Goal: Communication & Community: Answer question/provide support

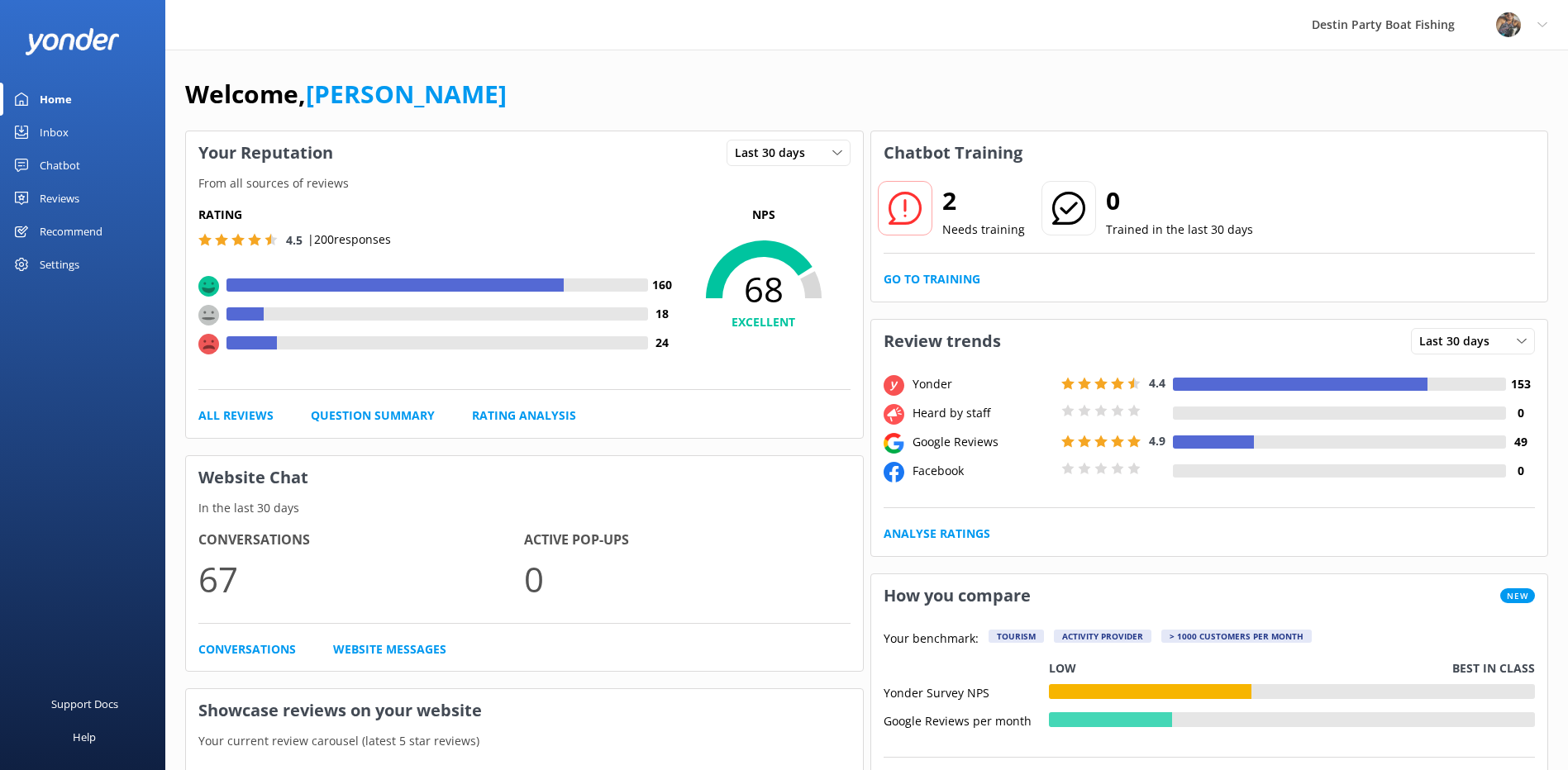
click at [64, 128] on div "Inbox" at bounding box center [54, 132] width 29 height 33
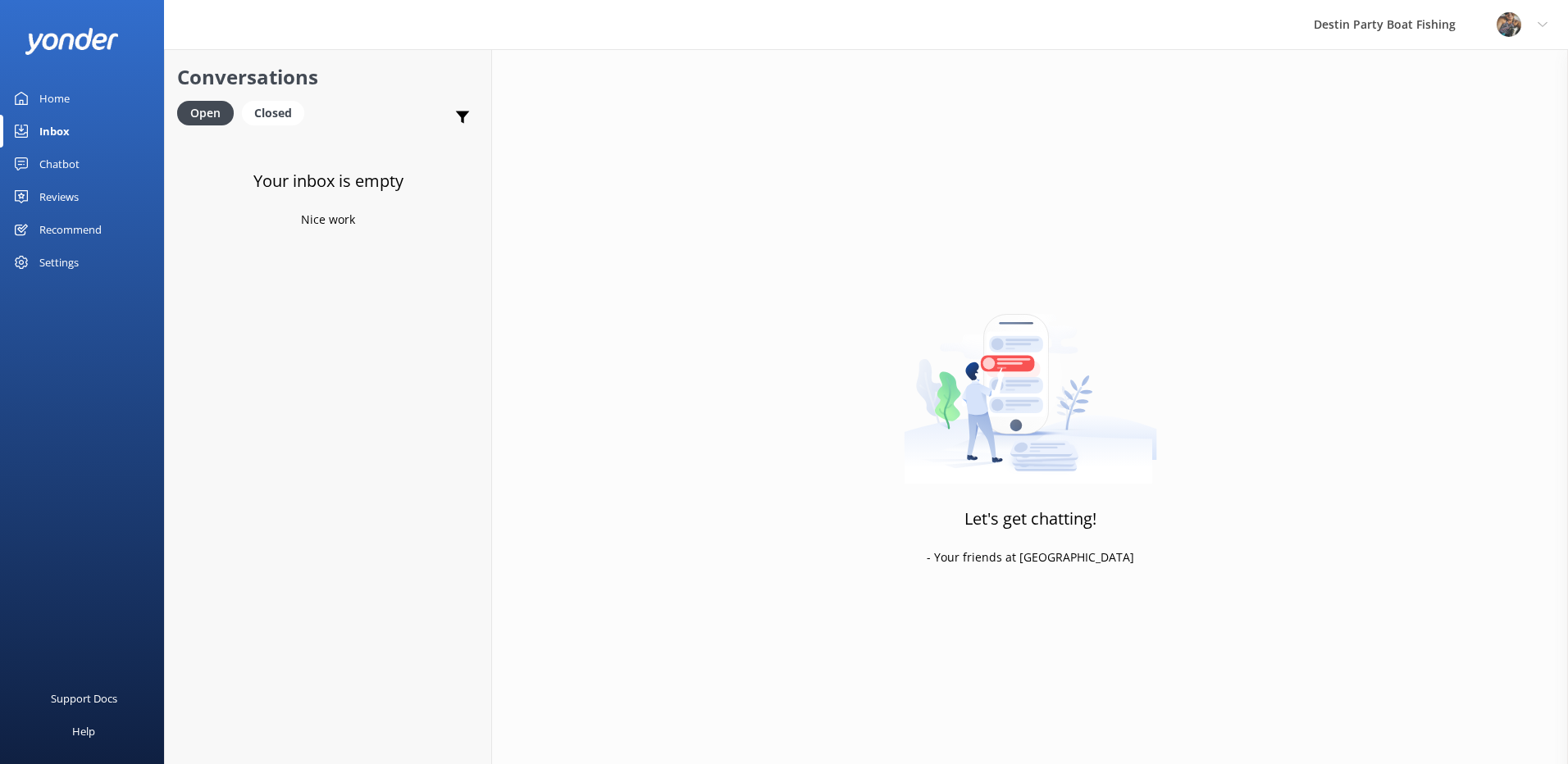
click at [59, 127] on div "Inbox" at bounding box center [55, 130] width 30 height 33
click at [57, 188] on div "Reviews" at bounding box center [60, 197] width 40 height 33
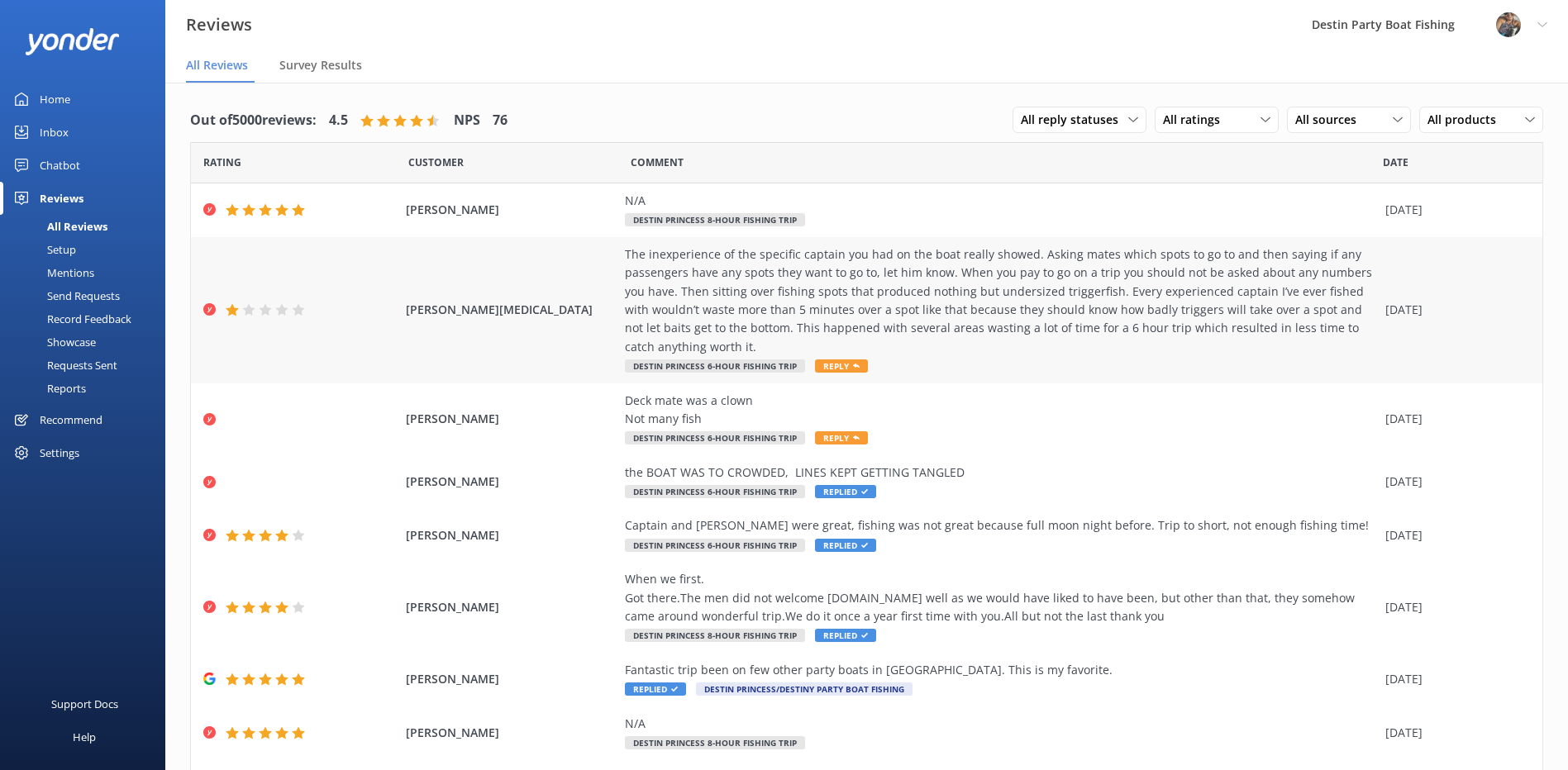
click at [765, 274] on div "The inexperience of the specific captain you had on the boat really showed. Ask…" at bounding box center [1001, 301] width 752 height 111
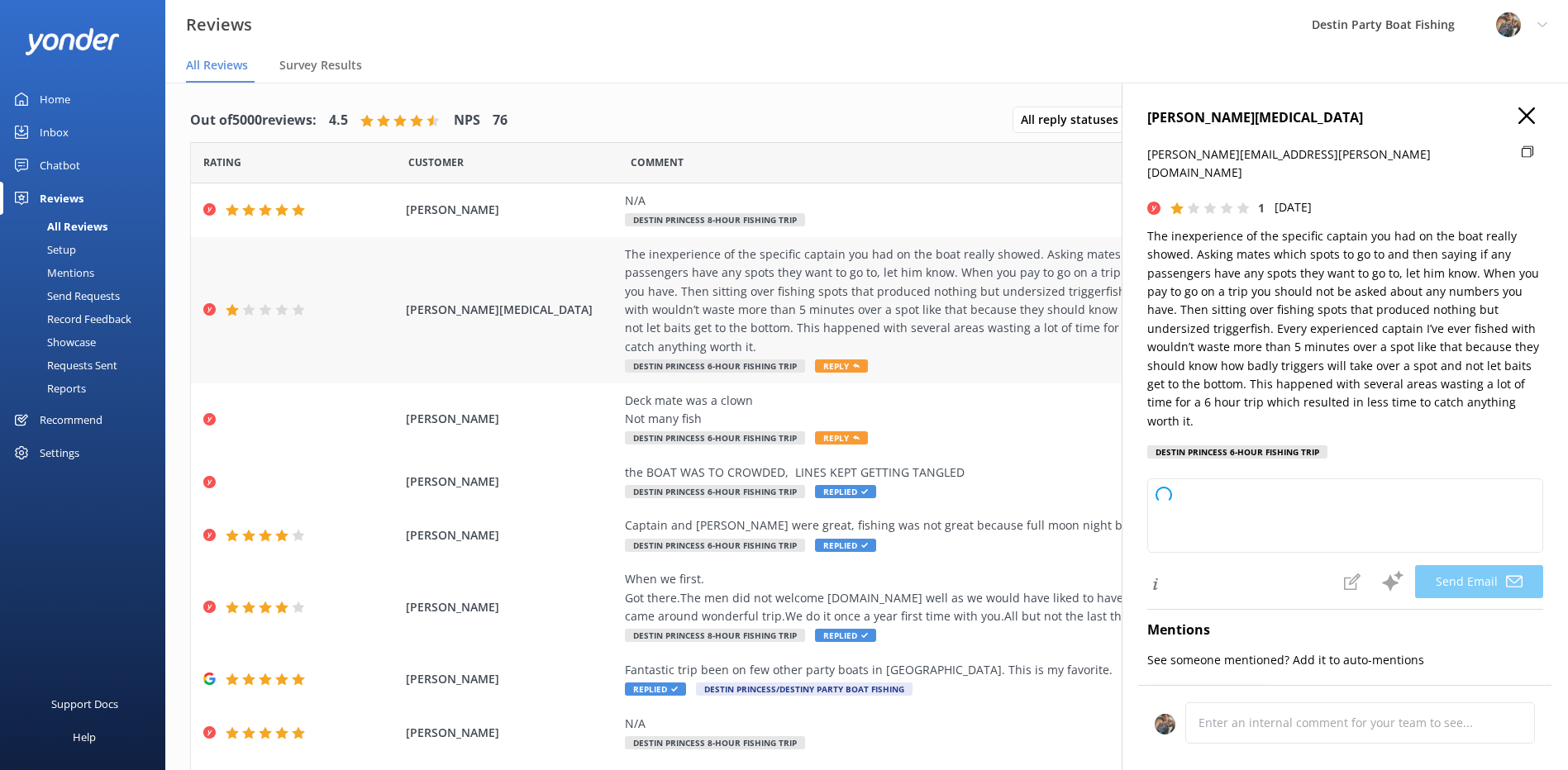
type textarea "Hi [PERSON_NAME], Thank you for taking the time to share your feedback. We’re v…"
